Goal: Find specific page/section: Find specific page/section

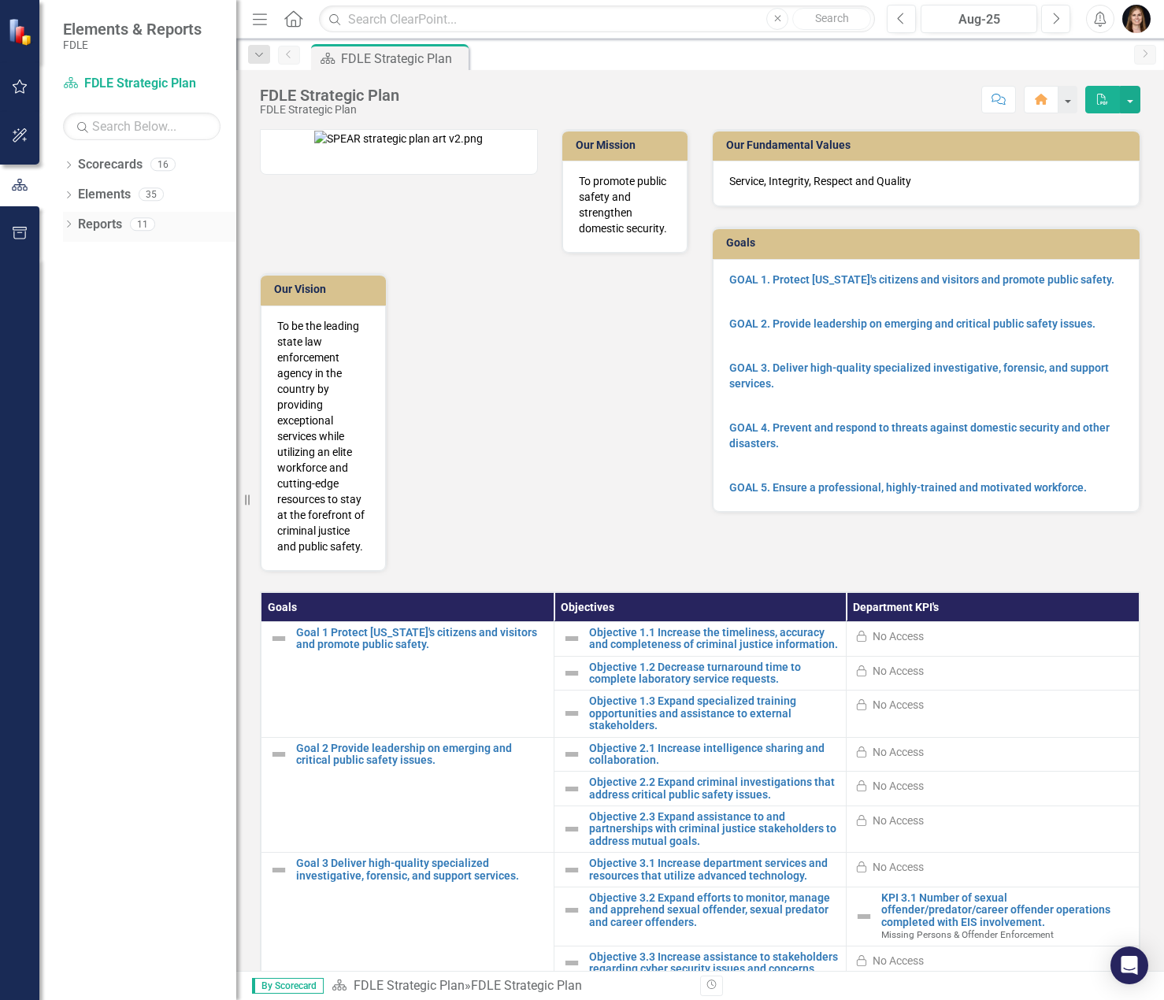
click at [70, 221] on icon "Dropdown" at bounding box center [68, 225] width 11 height 9
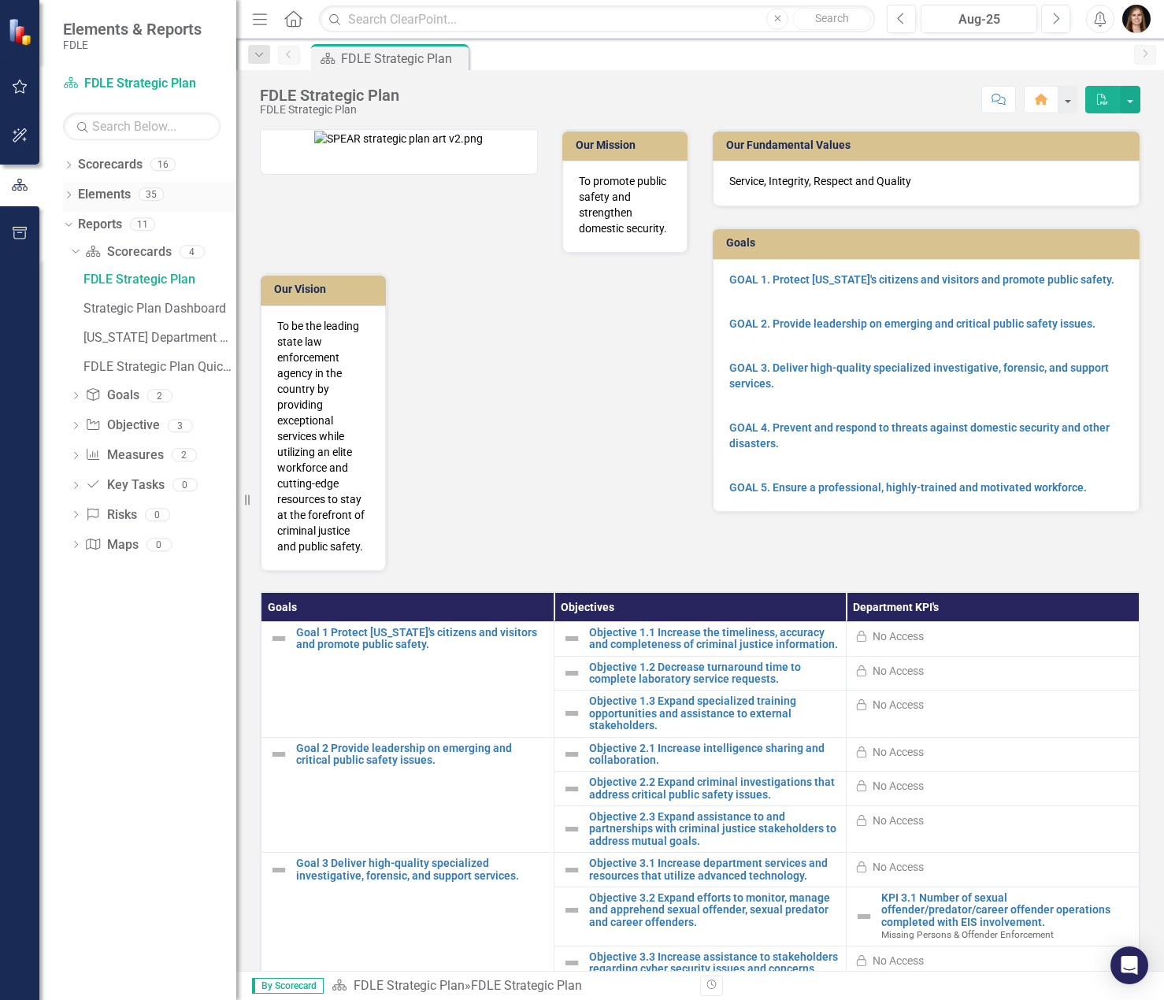
click at [76, 191] on div "Dropdown Elements 35" at bounding box center [149, 197] width 173 height 30
click at [67, 194] on icon "Dropdown" at bounding box center [68, 196] width 11 height 9
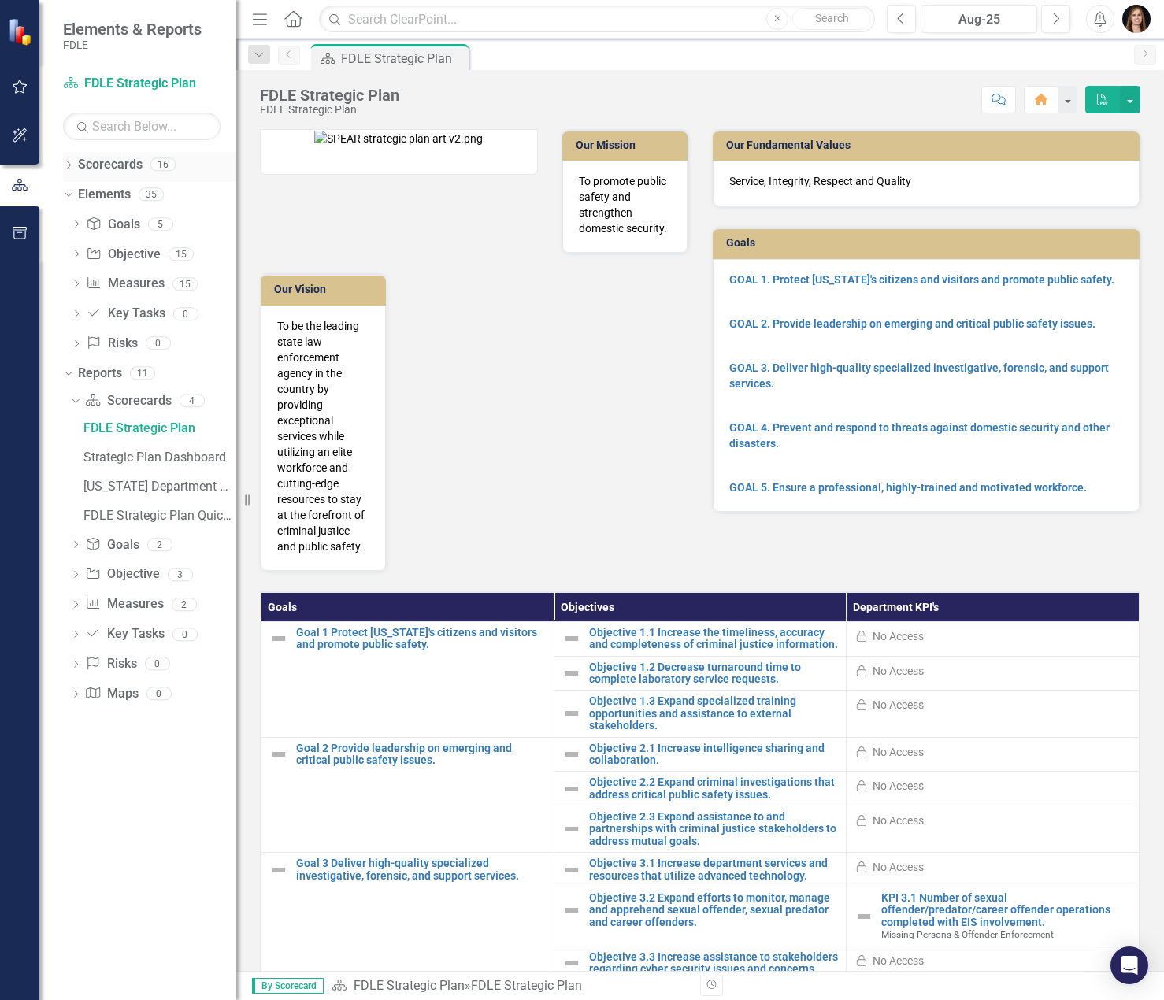
click at [70, 162] on icon "Dropdown" at bounding box center [68, 166] width 11 height 9
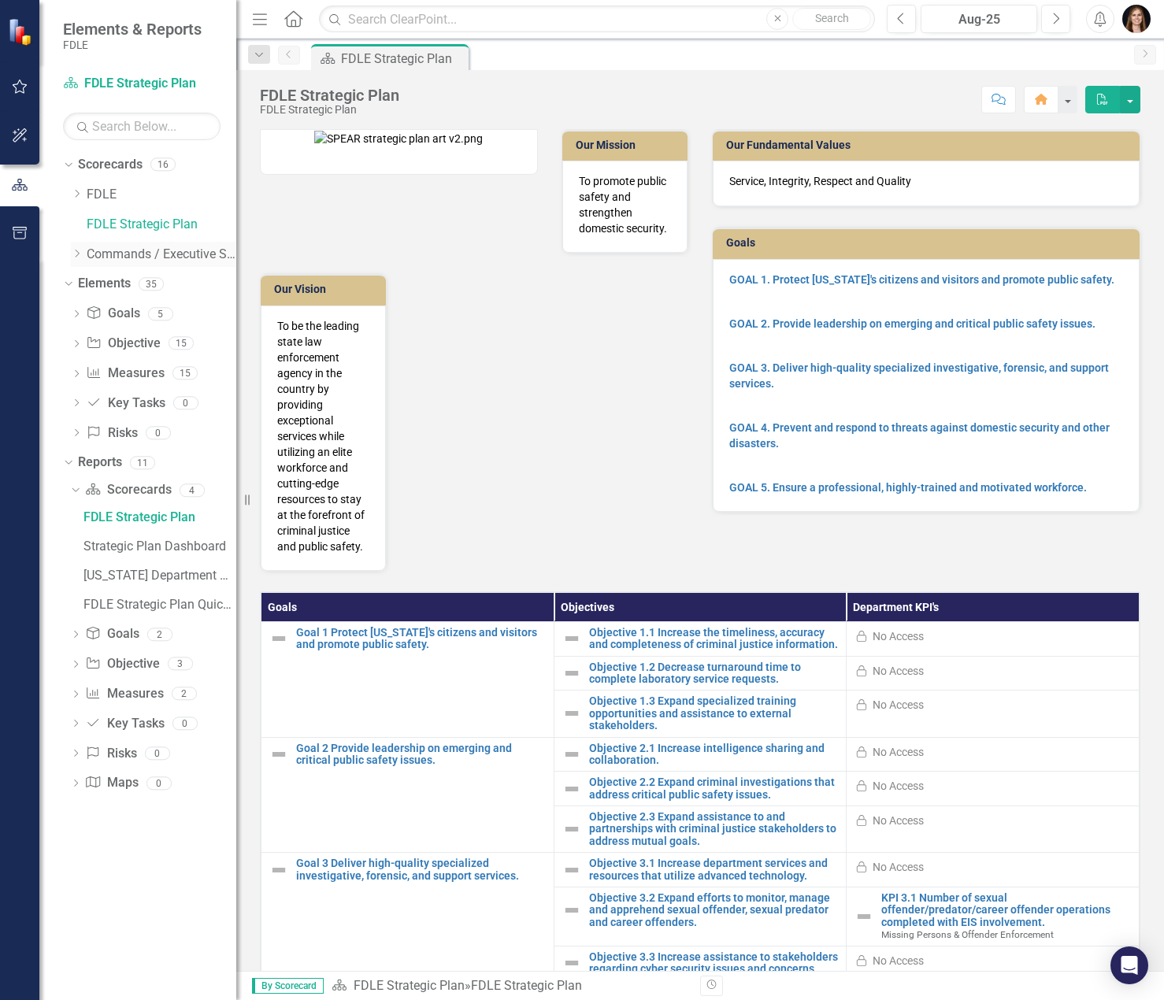
click at [71, 258] on div "Dropdown Scorecards 16 Dropdown FDLE Dropdown Implementation Plans Implementati…" at bounding box center [149, 211] width 173 height 119
click at [76, 256] on icon "Dropdown" at bounding box center [77, 253] width 12 height 9
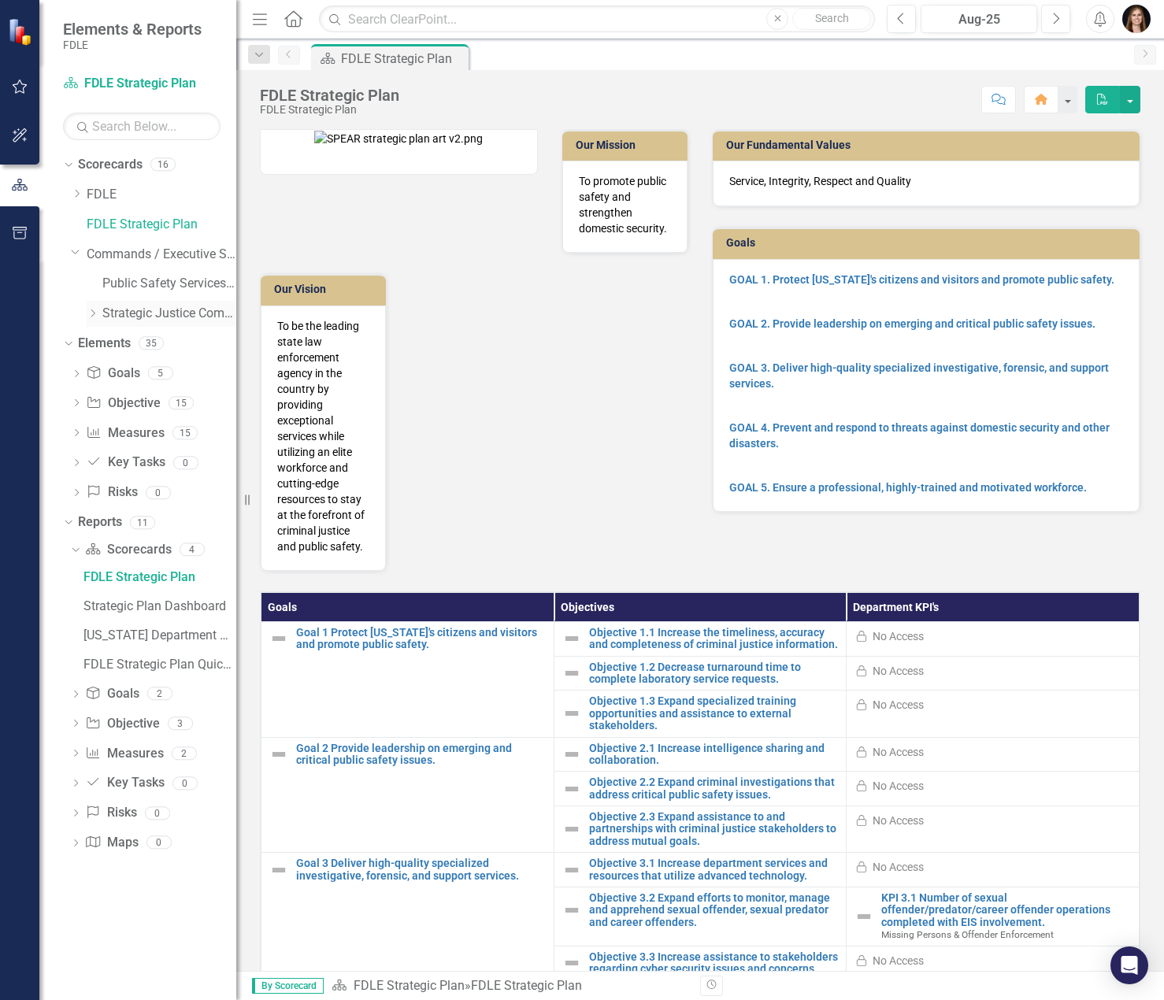
click at [91, 313] on icon "Dropdown" at bounding box center [93, 313] width 12 height 9
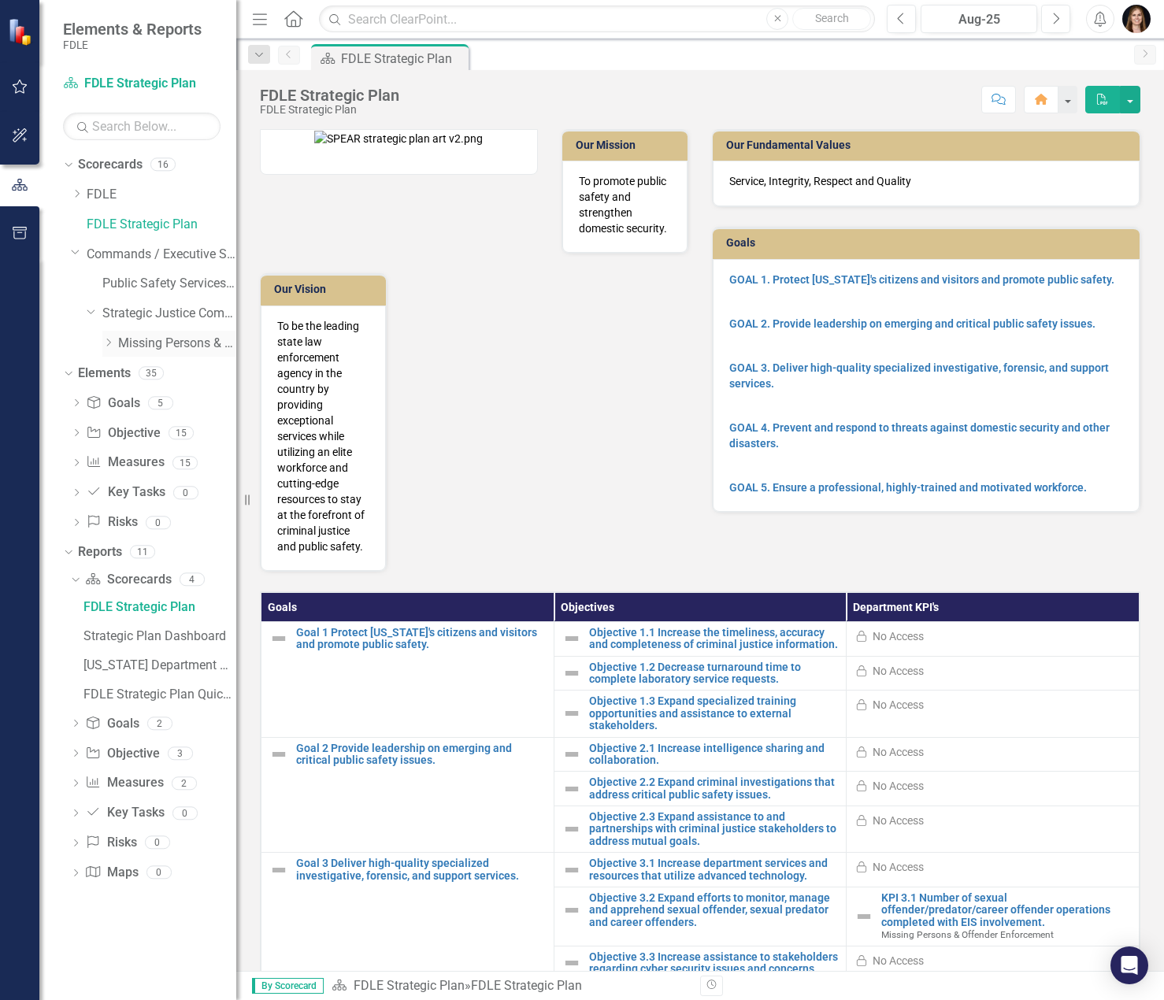
click at [109, 339] on icon "Dropdown" at bounding box center [108, 342] width 12 height 9
click at [135, 370] on link "EIS" at bounding box center [185, 374] width 102 height 18
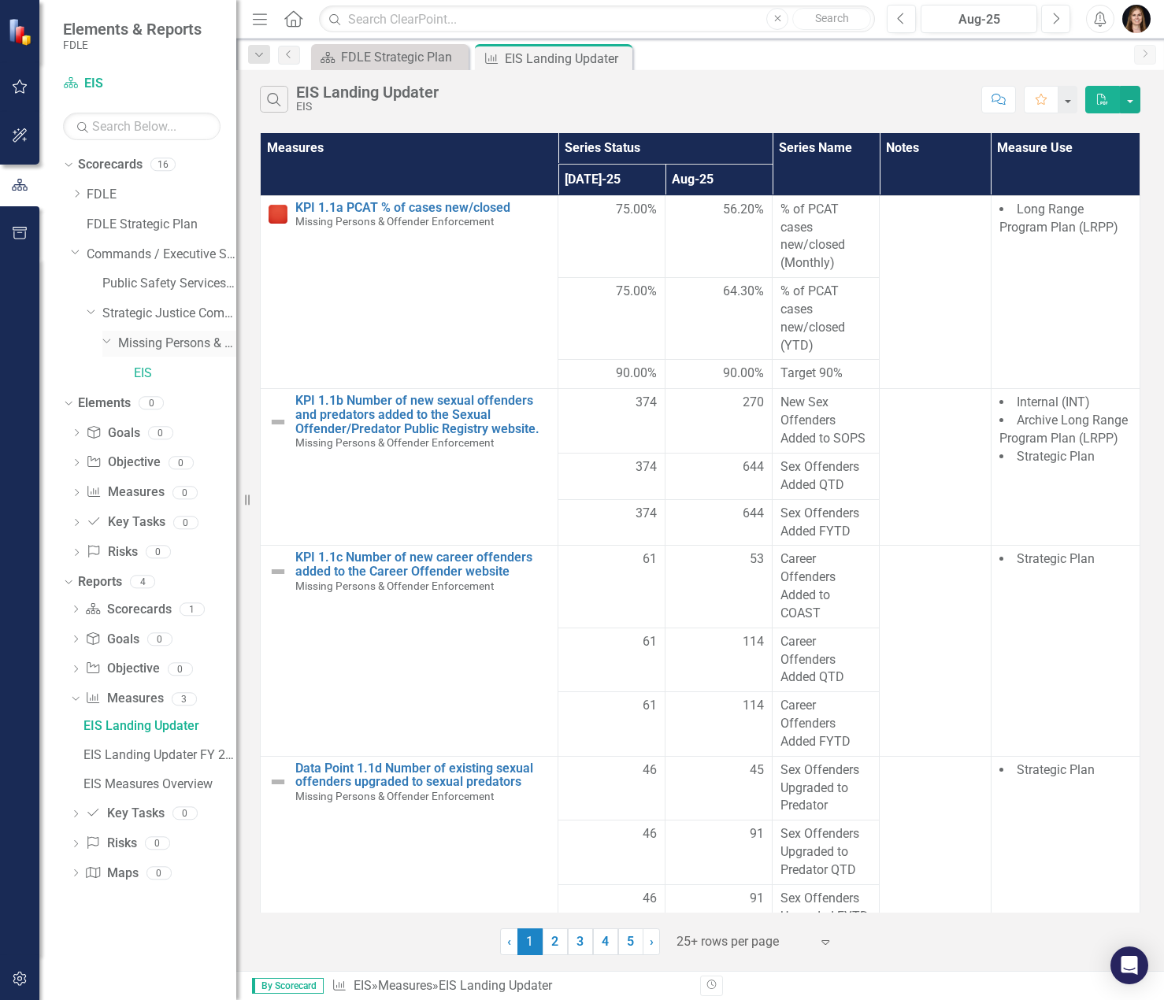
click at [180, 338] on link "Missing Persons & Offender Enforcement" at bounding box center [177, 344] width 118 height 18
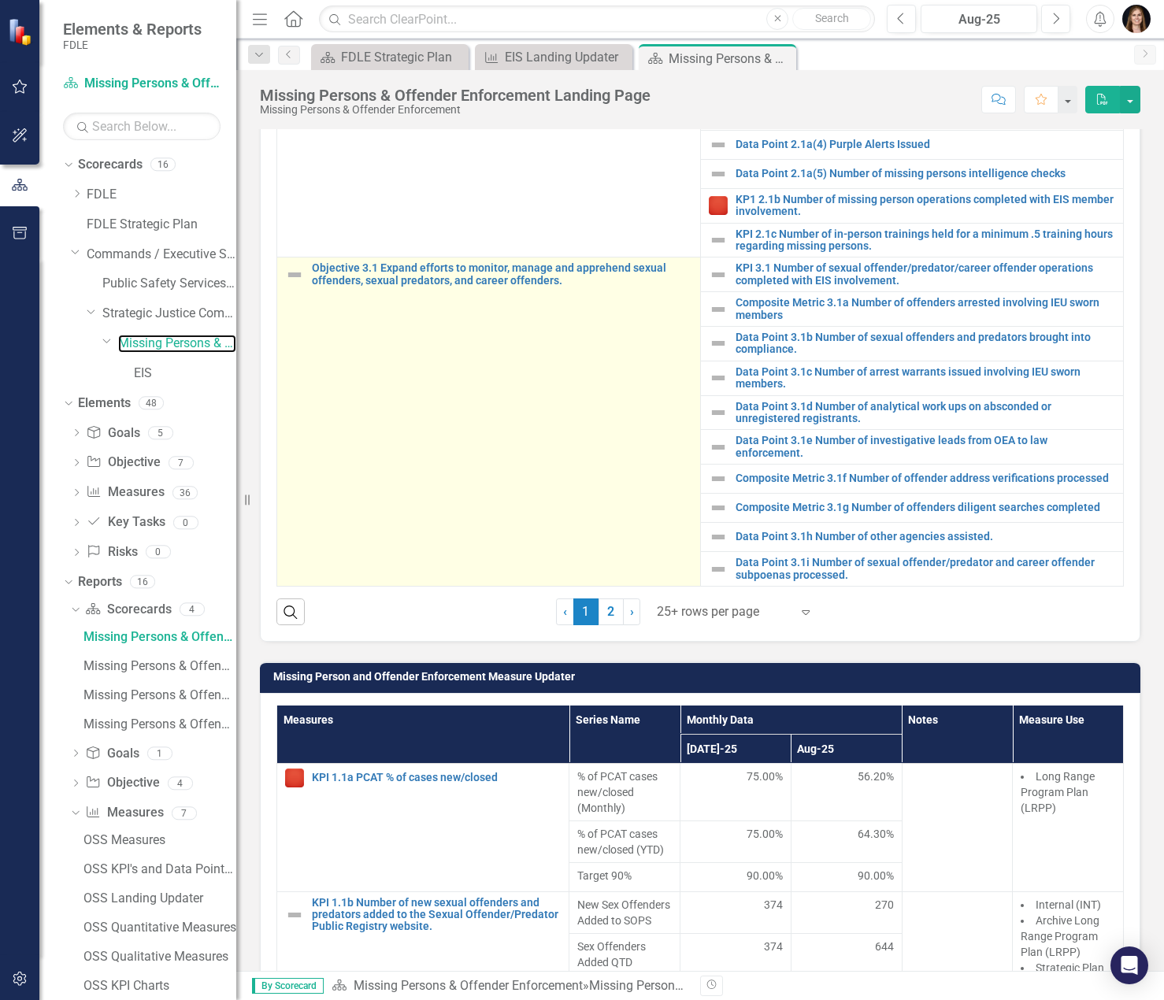
scroll to position [323, 0]
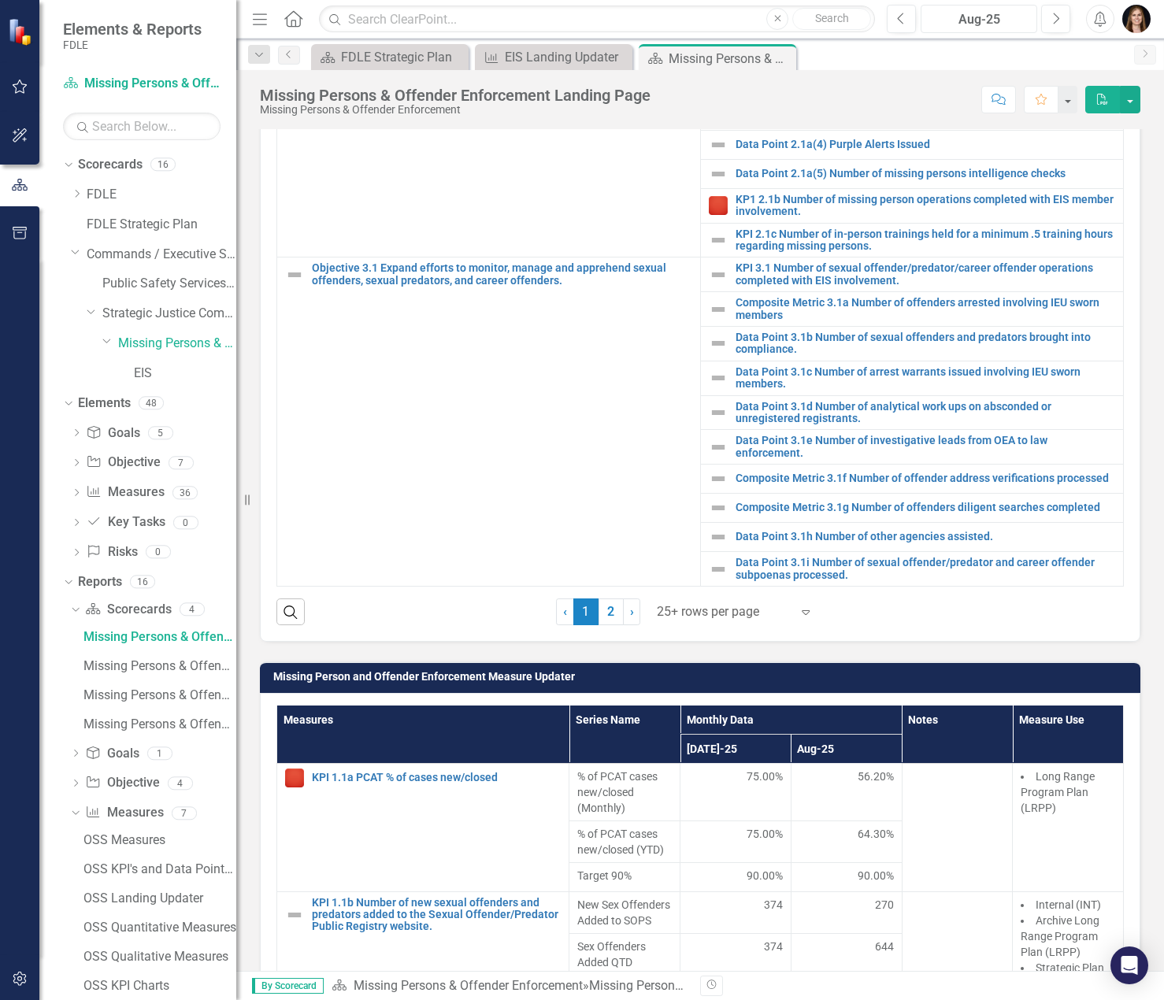
click at [940, 20] on div "Aug-25" at bounding box center [978, 19] width 105 height 19
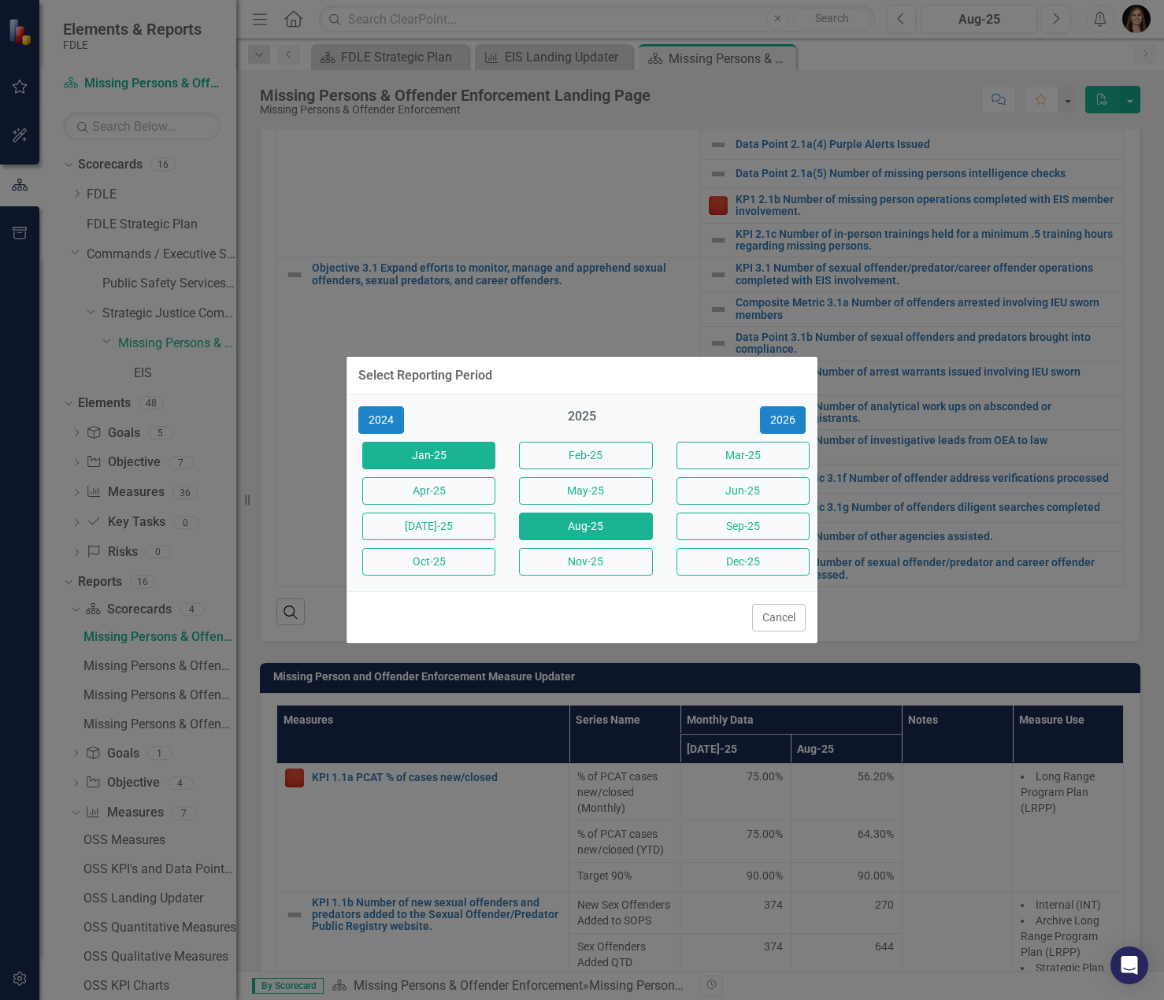
click at [387, 458] on button "Jan-25" at bounding box center [428, 456] width 133 height 28
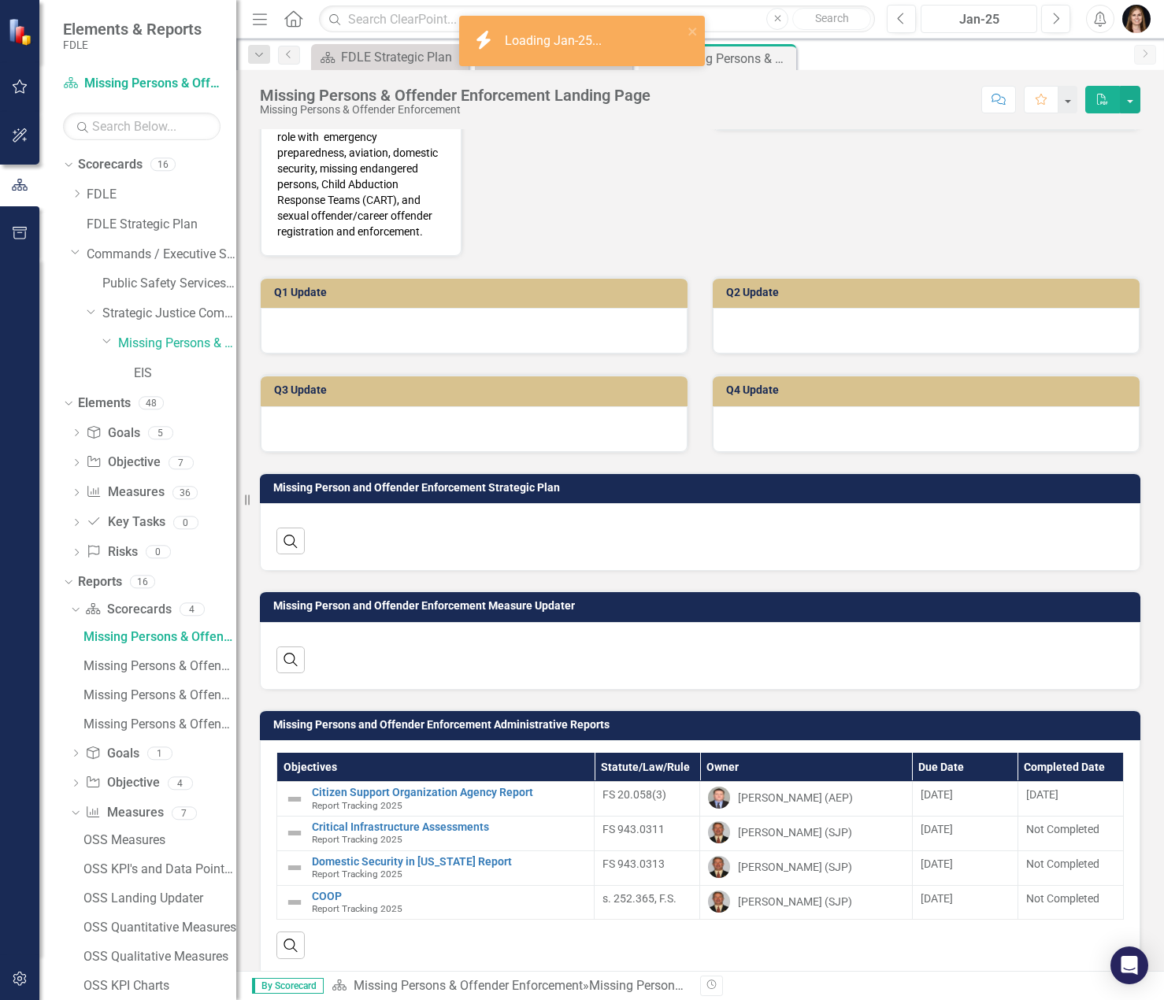
scroll to position [447, 0]
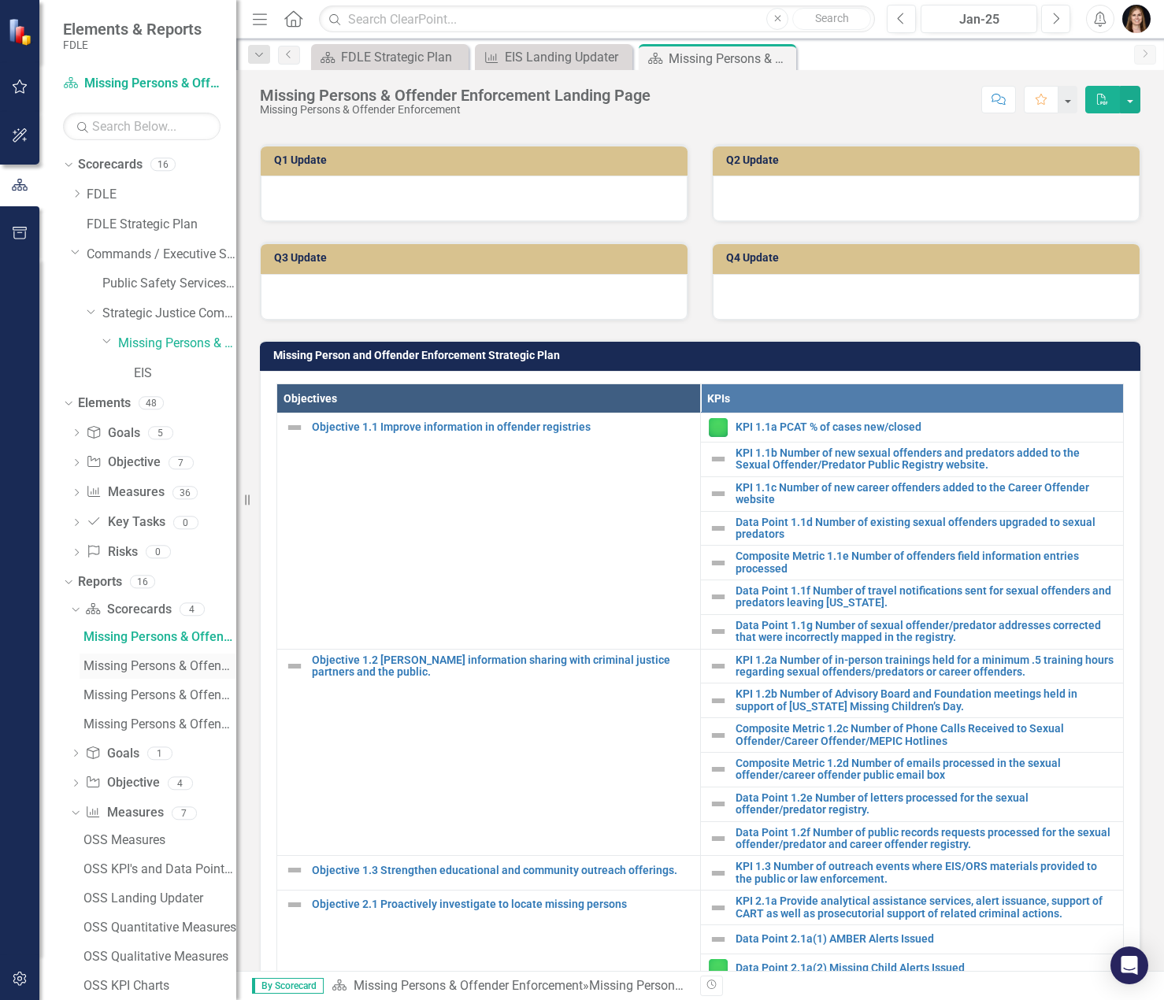
click at [146, 668] on div "Missing Persons & Offender Enforcement Qualitative KPIs" at bounding box center [159, 666] width 153 height 14
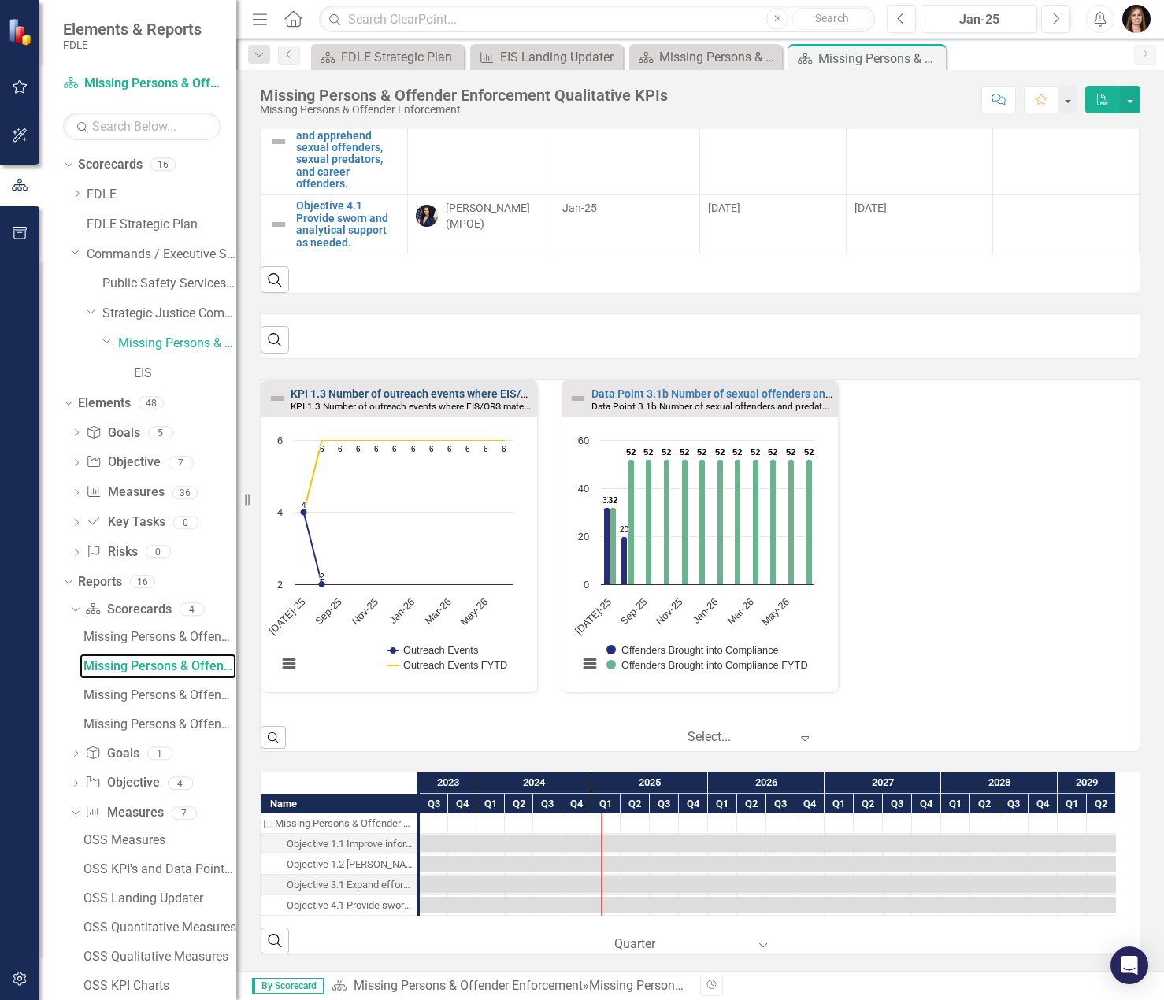
scroll to position [509, 0]
